Goal: Check status: Check status

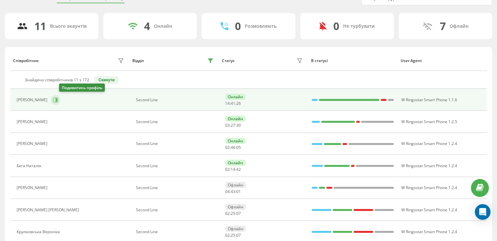
click at [58, 100] on icon at bounding box center [55, 99] width 5 height 5
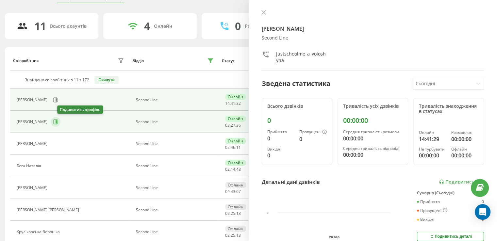
click at [58, 122] on icon at bounding box center [55, 121] width 5 height 5
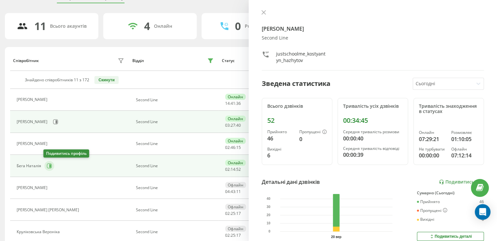
click at [47, 166] on icon at bounding box center [49, 165] width 5 height 5
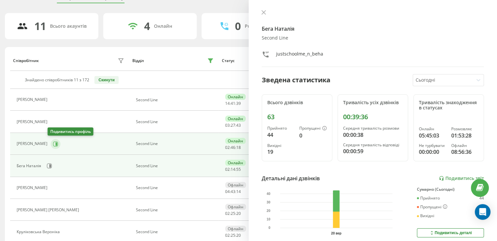
click at [53, 142] on icon at bounding box center [55, 143] width 5 height 5
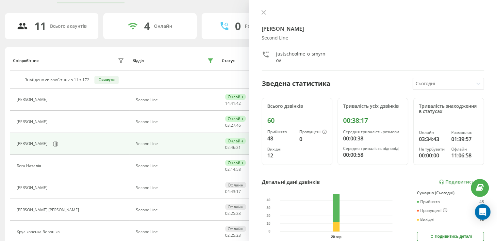
click at [262, 10] on button at bounding box center [263, 13] width 8 height 6
